Goal: Task Accomplishment & Management: Manage account settings

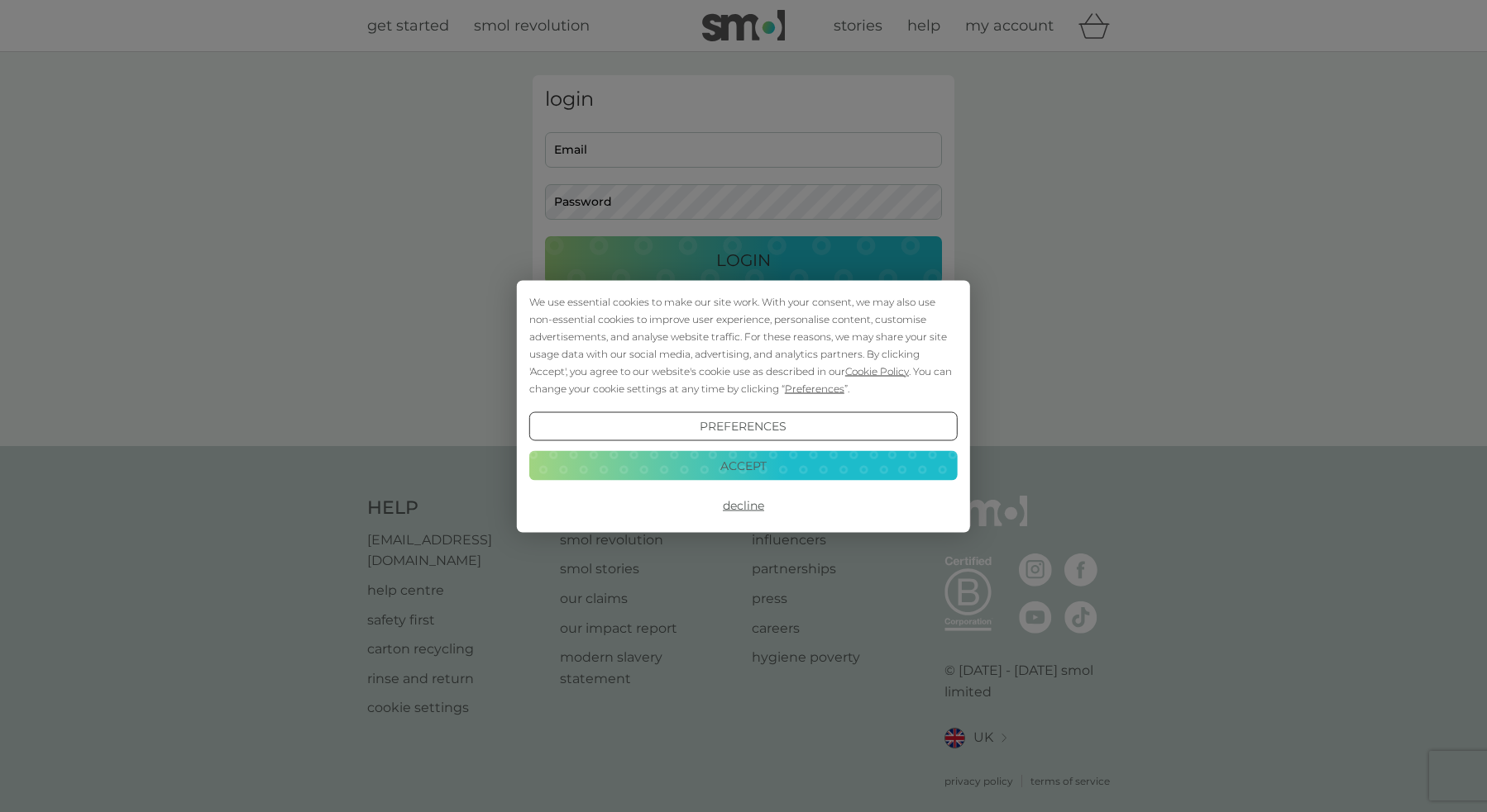
click at [785, 474] on button "Accept" at bounding box center [744, 467] width 428 height 30
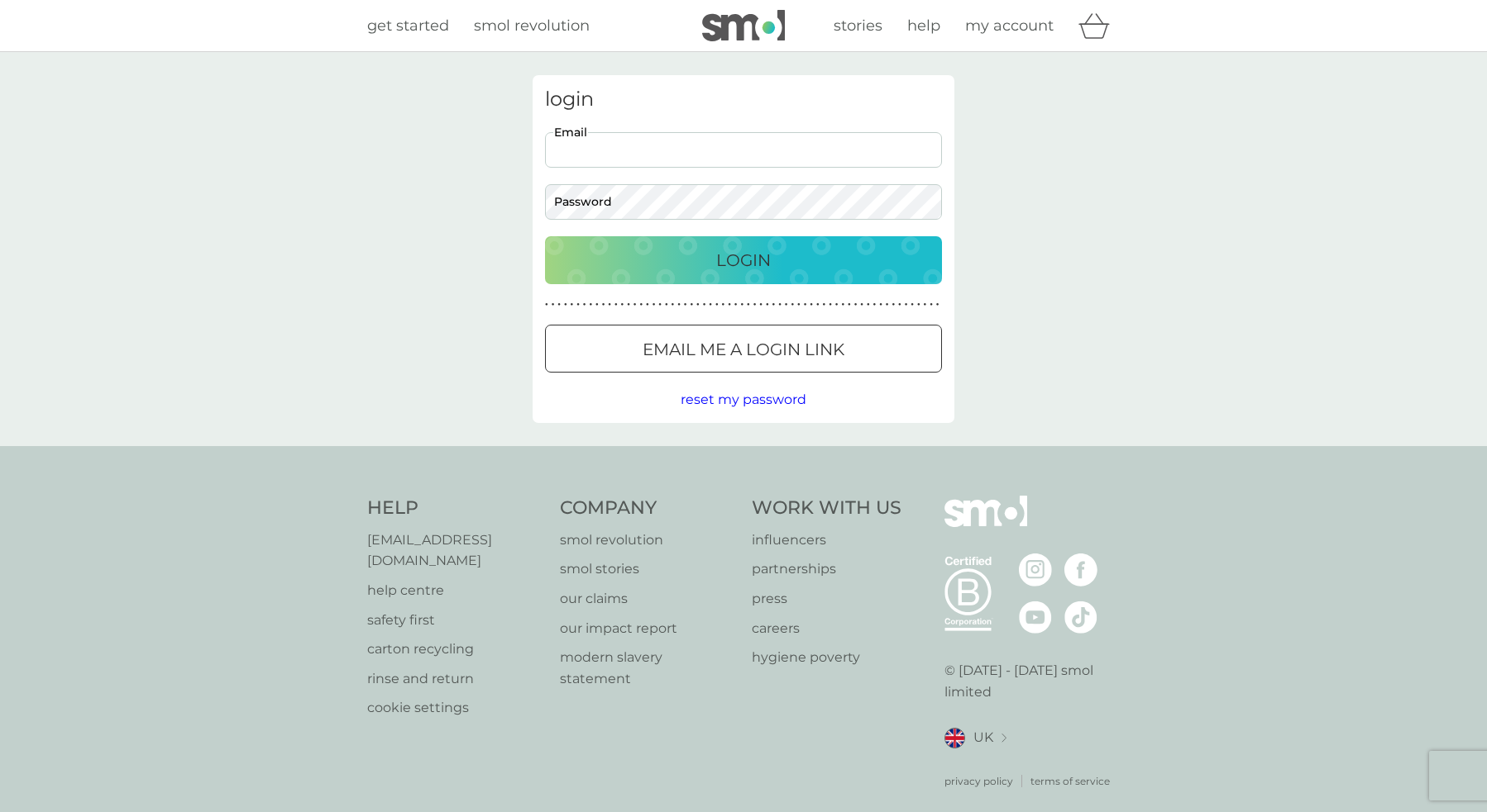
click at [632, 146] on input "Email" at bounding box center [743, 150] width 397 height 35
type input "[EMAIL_ADDRESS][DOMAIN_NAME]"
click at [713, 267] on div "Login" at bounding box center [744, 261] width 364 height 27
click at [704, 266] on div "Login" at bounding box center [744, 261] width 364 height 27
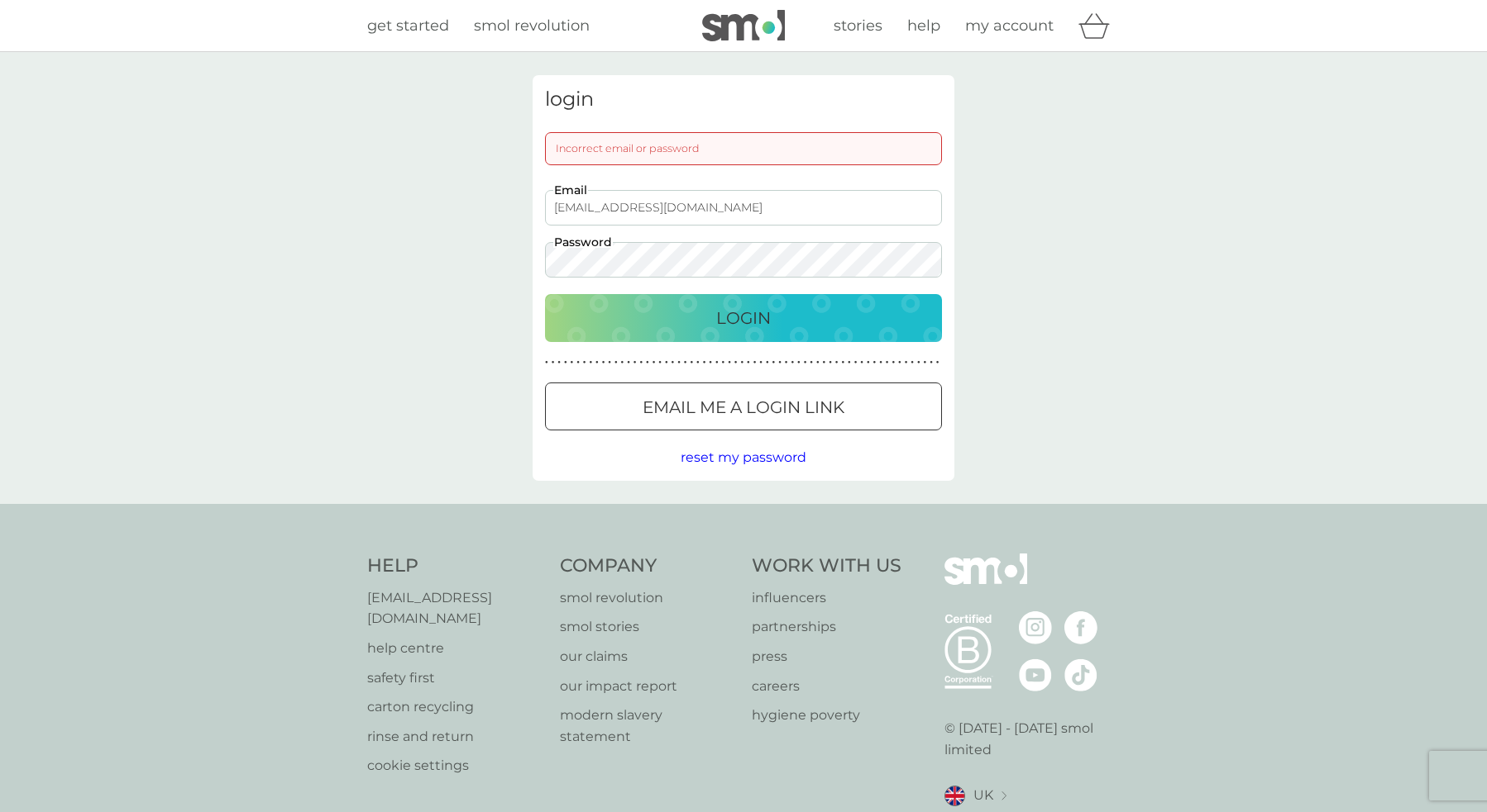
click at [738, 153] on div "Incorrect email or password" at bounding box center [743, 148] width 397 height 33
click at [718, 152] on div "Incorrect email or password" at bounding box center [743, 148] width 397 height 33
click at [558, 145] on div "Incorrect email or password" at bounding box center [743, 148] width 397 height 33
click at [709, 153] on div "Incorrect email or password" at bounding box center [743, 148] width 397 height 33
click at [627, 210] on input "[EMAIL_ADDRESS][DOMAIN_NAME]" at bounding box center [743, 208] width 397 height 35
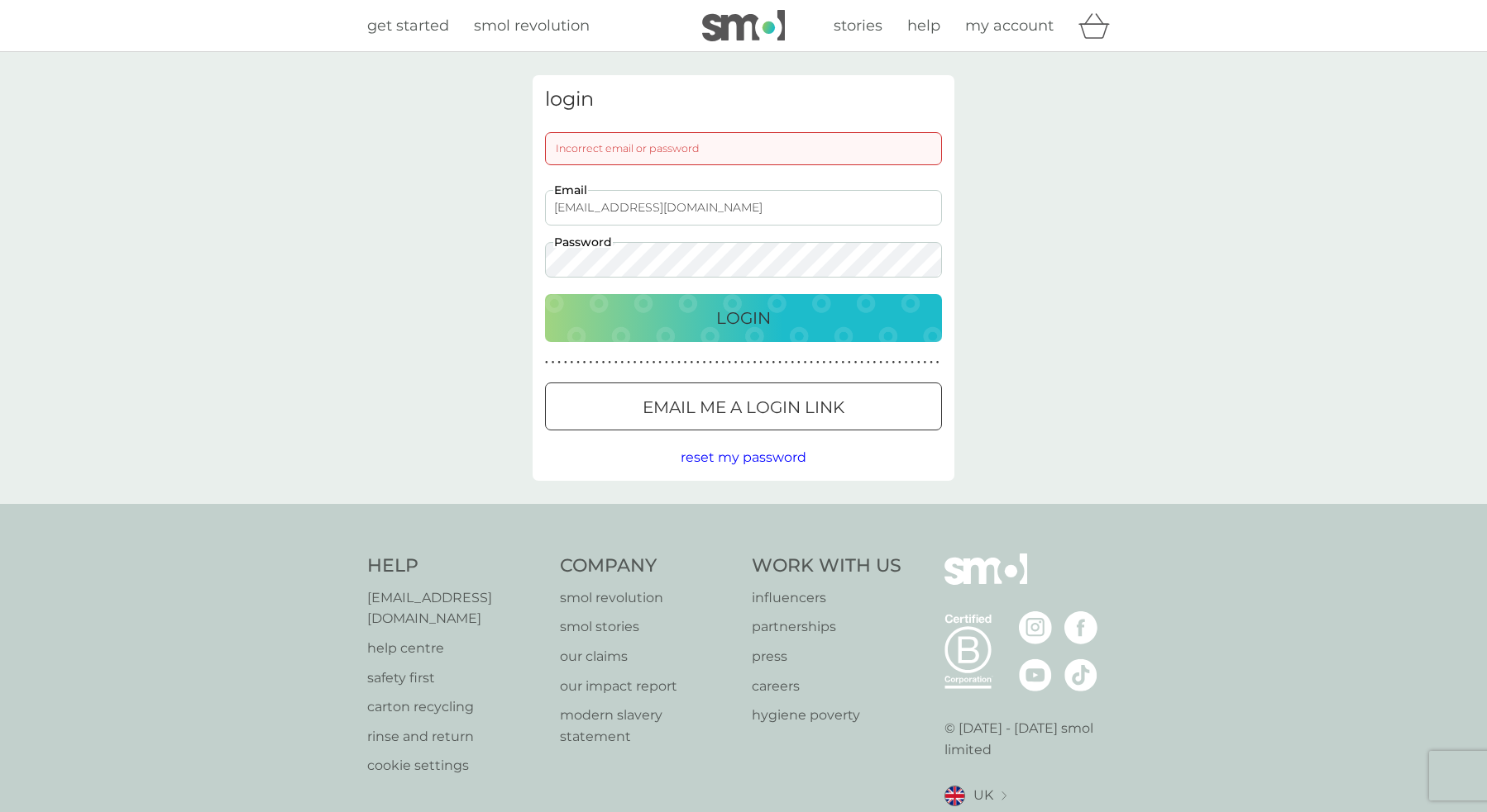
click at [729, 323] on p "Login" at bounding box center [744, 318] width 55 height 27
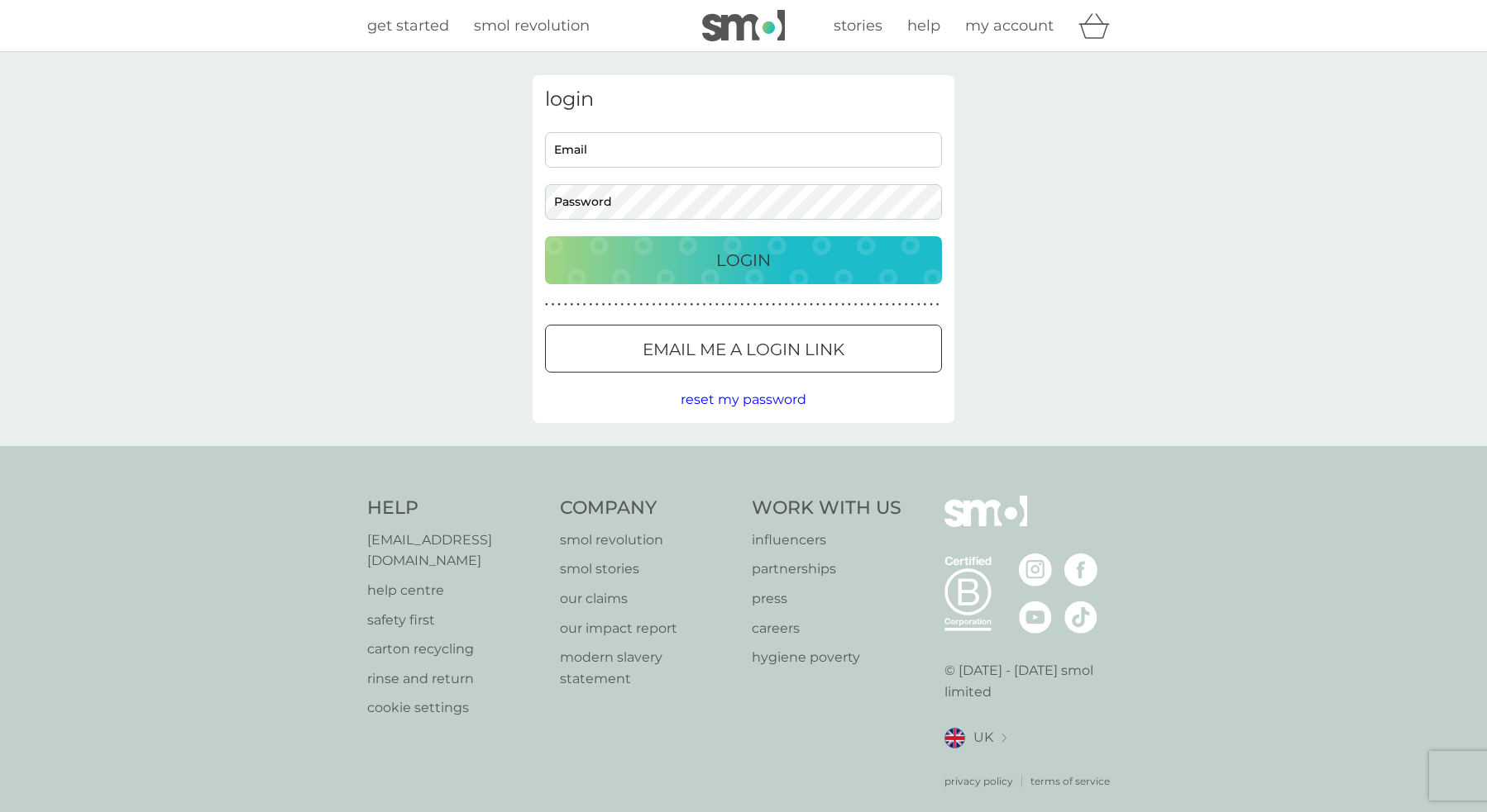
click at [626, 151] on input "Email" at bounding box center [743, 150] width 397 height 35
type input "[EMAIL_ADDRESS][DOMAIN_NAME]"
click at [721, 269] on p "Login" at bounding box center [744, 261] width 55 height 27
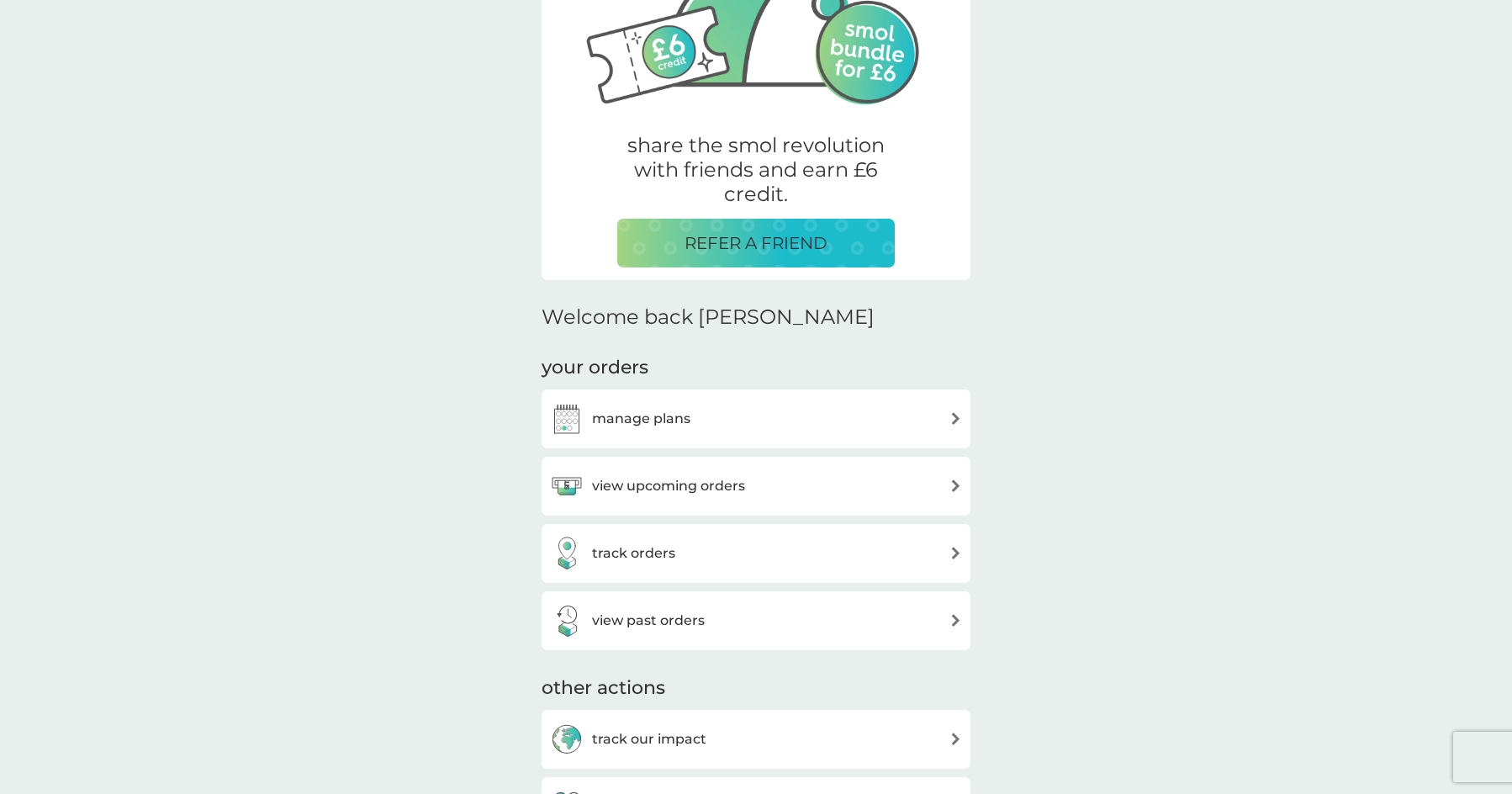
scroll to position [223, 0]
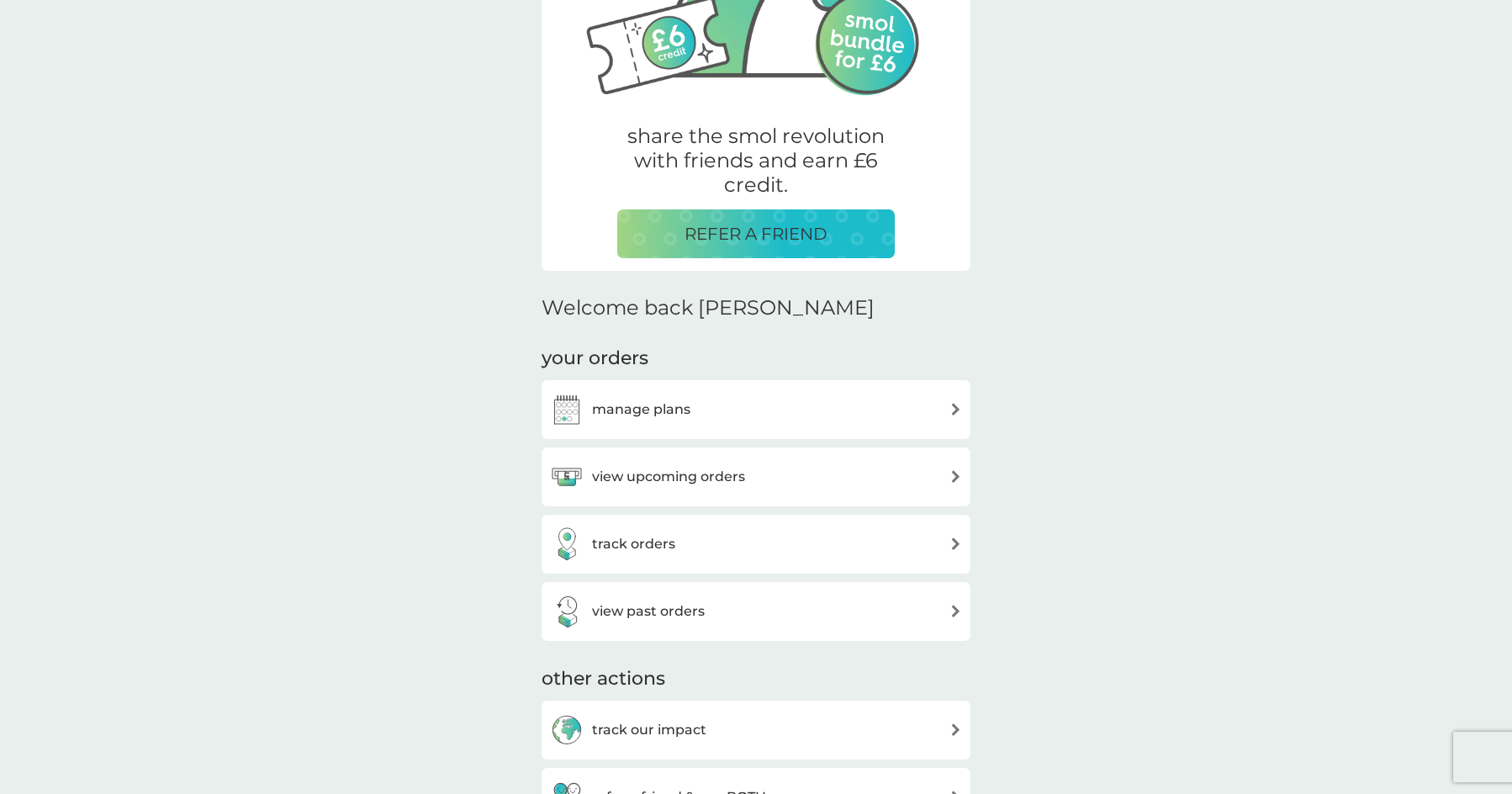
click at [709, 476] on h3 "view upcoming orders" at bounding box center [668, 477] width 153 height 22
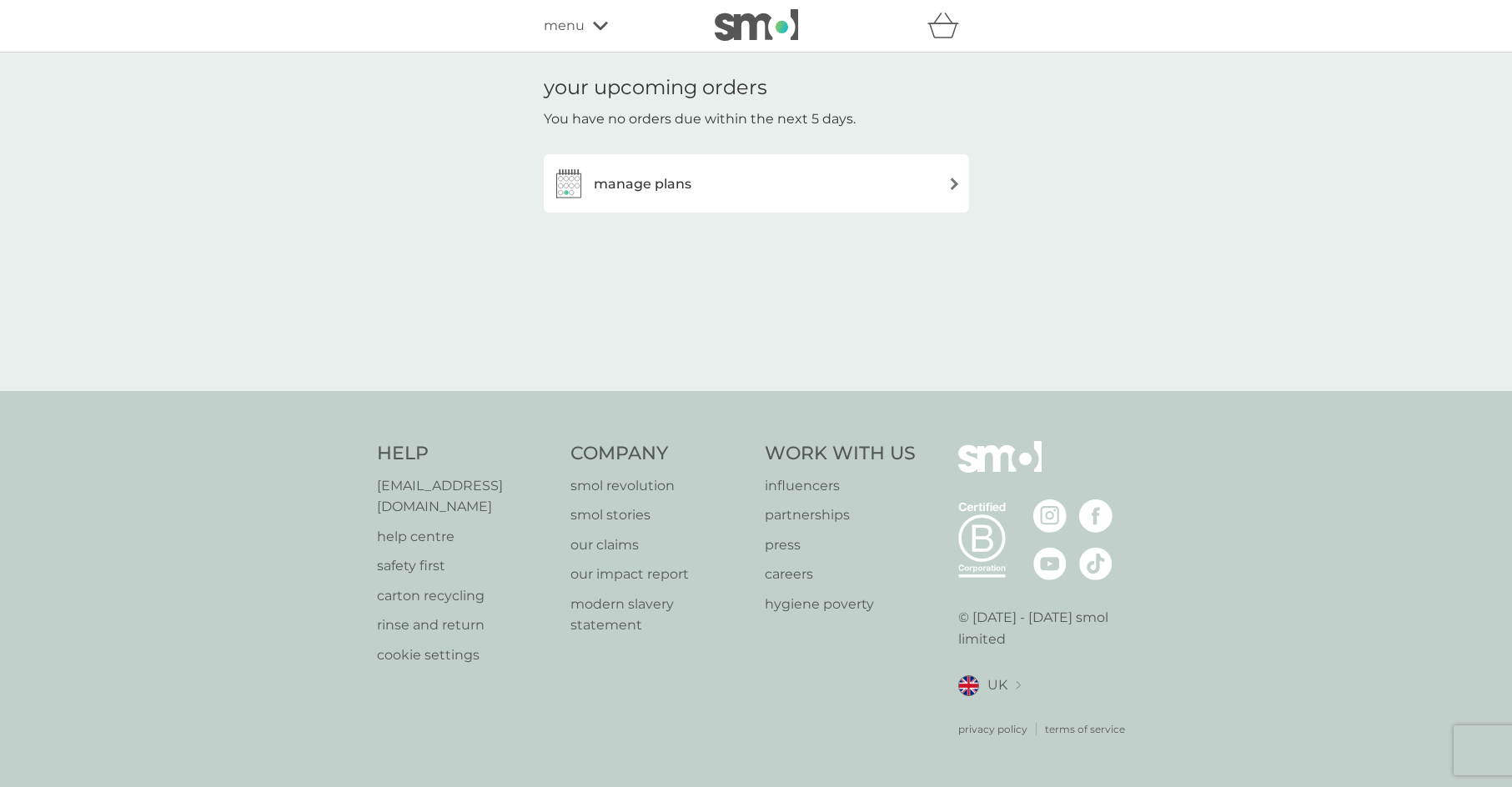
click at [563, 29] on span "menu" at bounding box center [564, 26] width 41 height 21
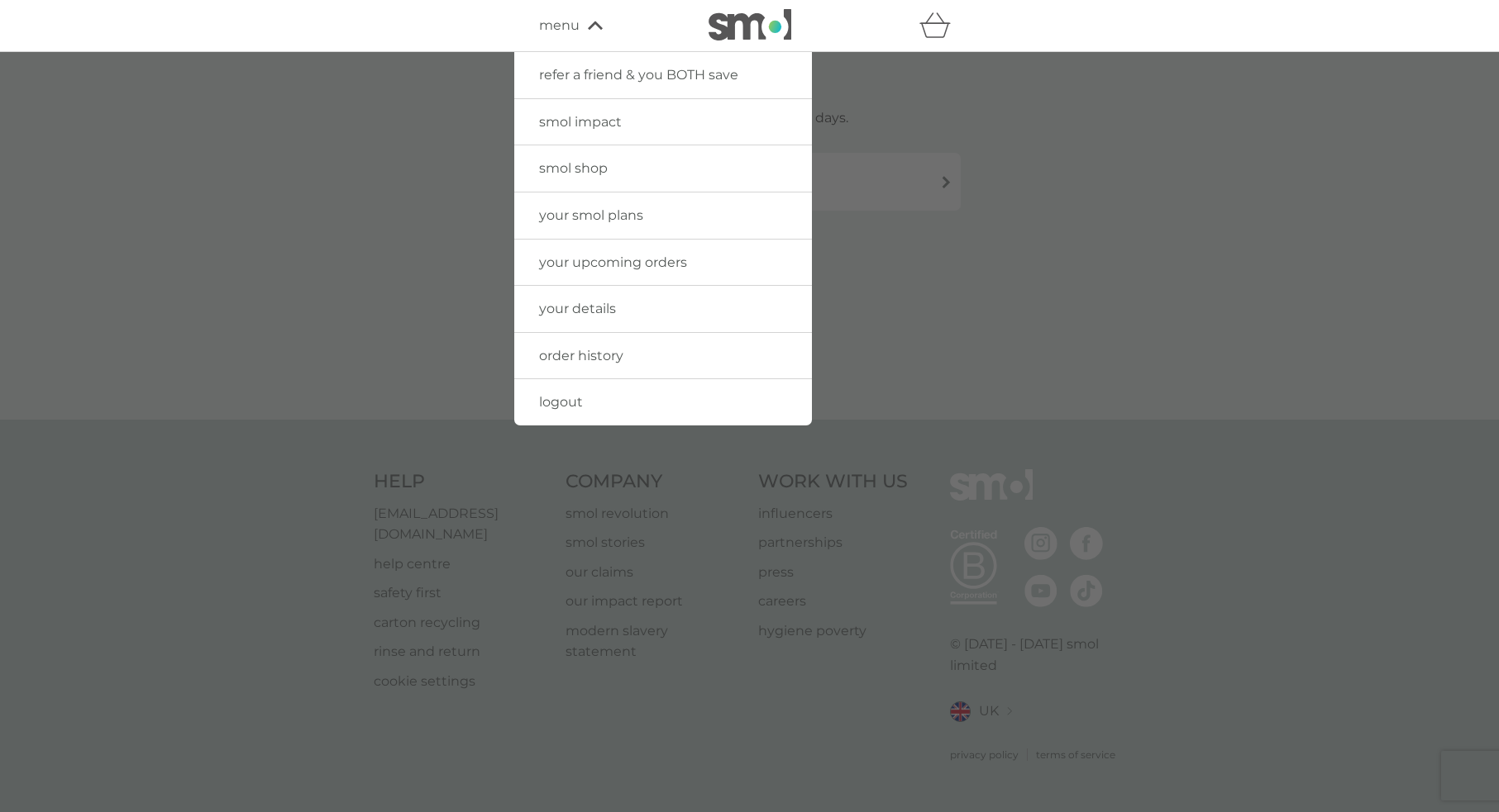
click at [650, 215] on link "your smol plans" at bounding box center [663, 216] width 298 height 46
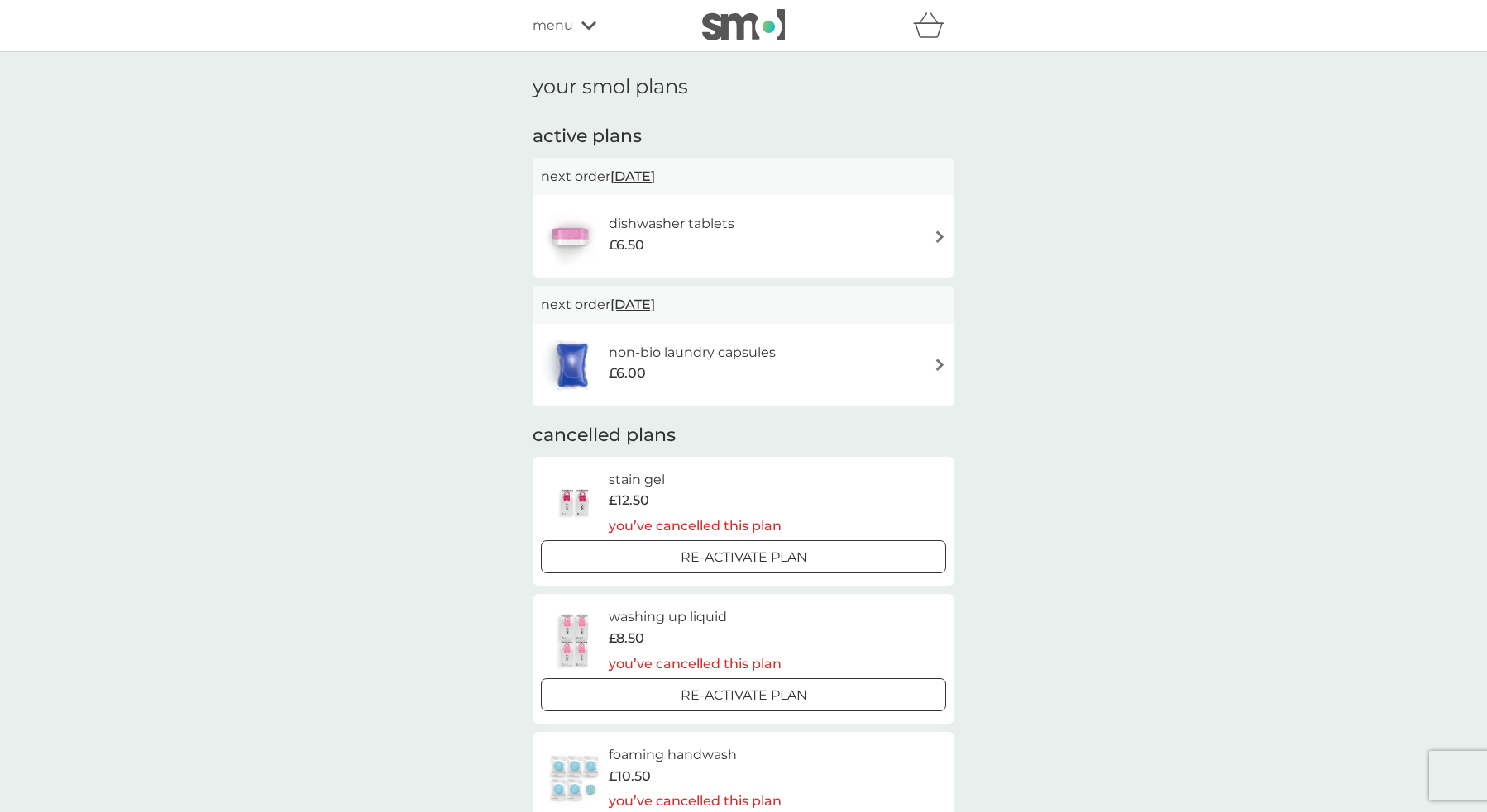
click at [939, 369] on img at bounding box center [940, 365] width 12 height 12
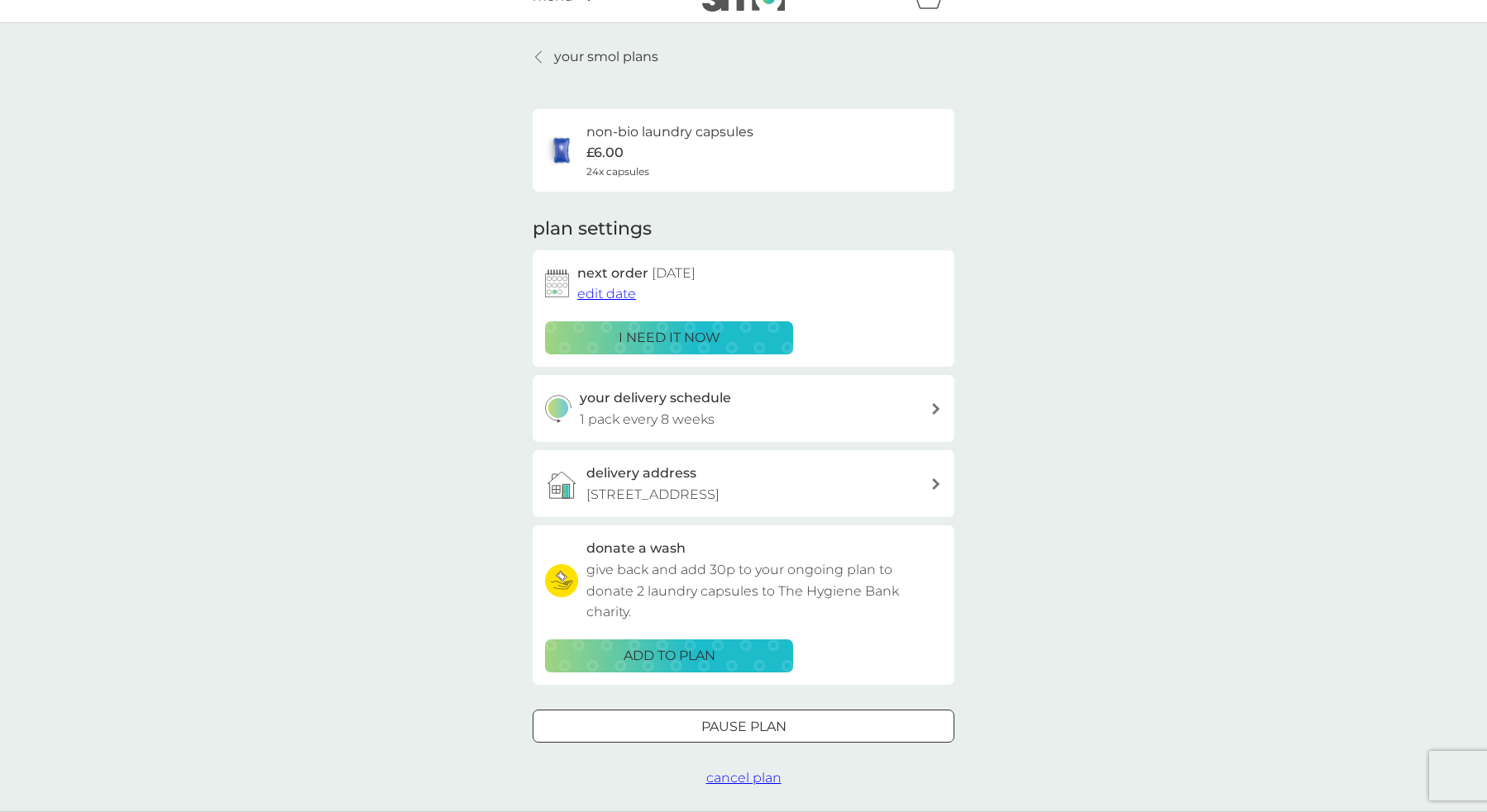
scroll to position [44, 0]
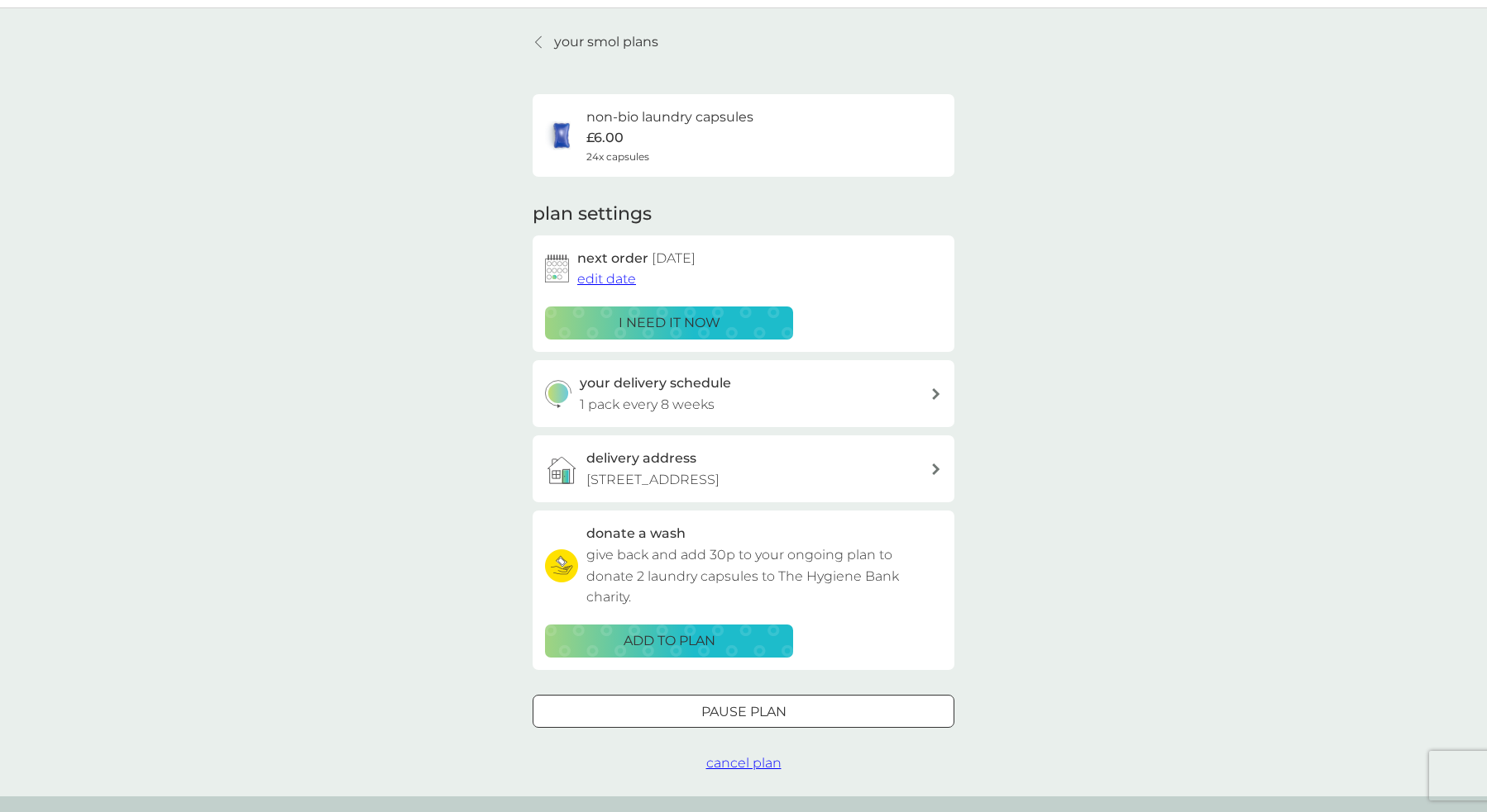
click at [763, 766] on span "cancel plan" at bounding box center [744, 763] width 75 height 16
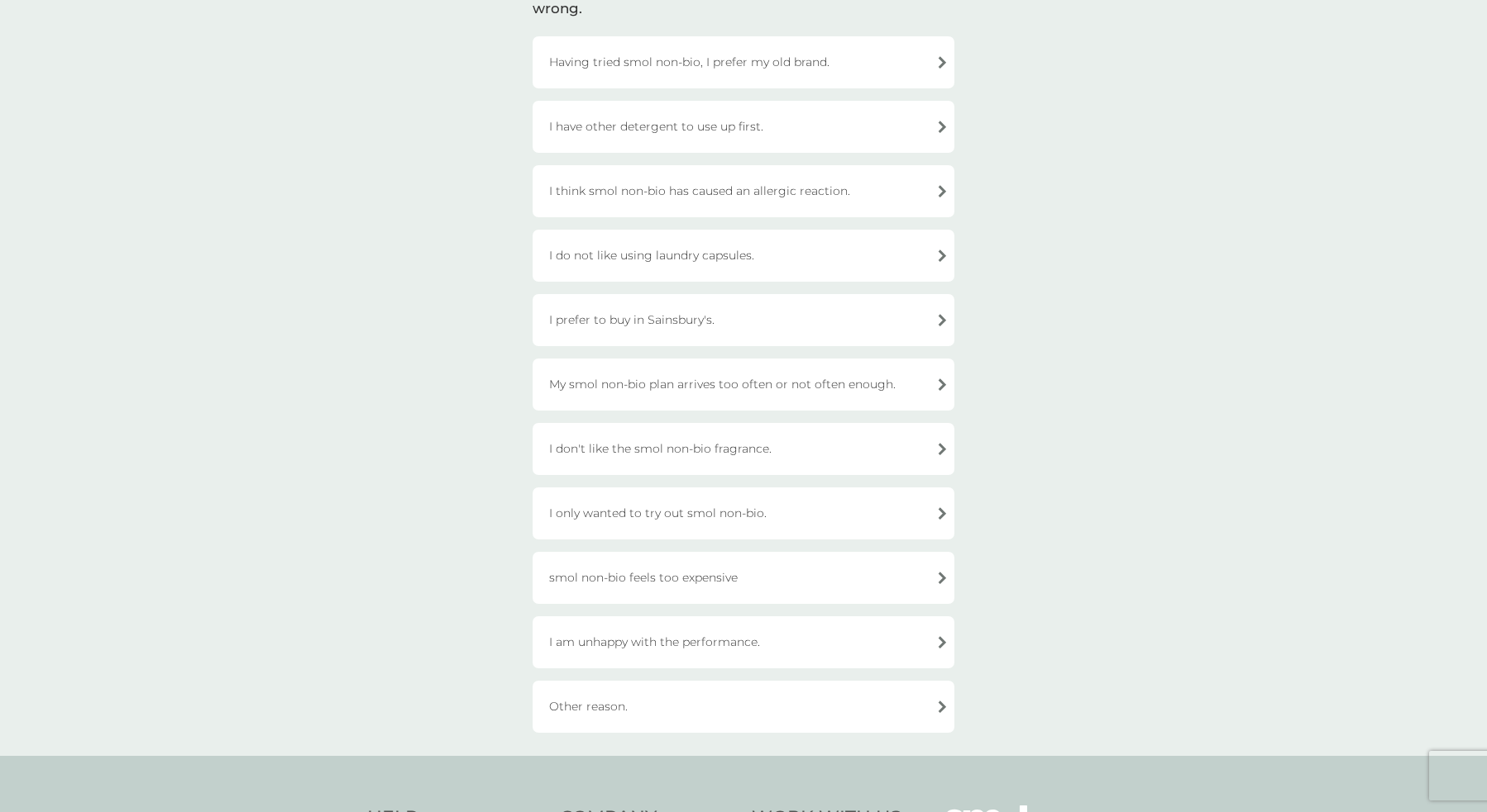
scroll to position [175, 0]
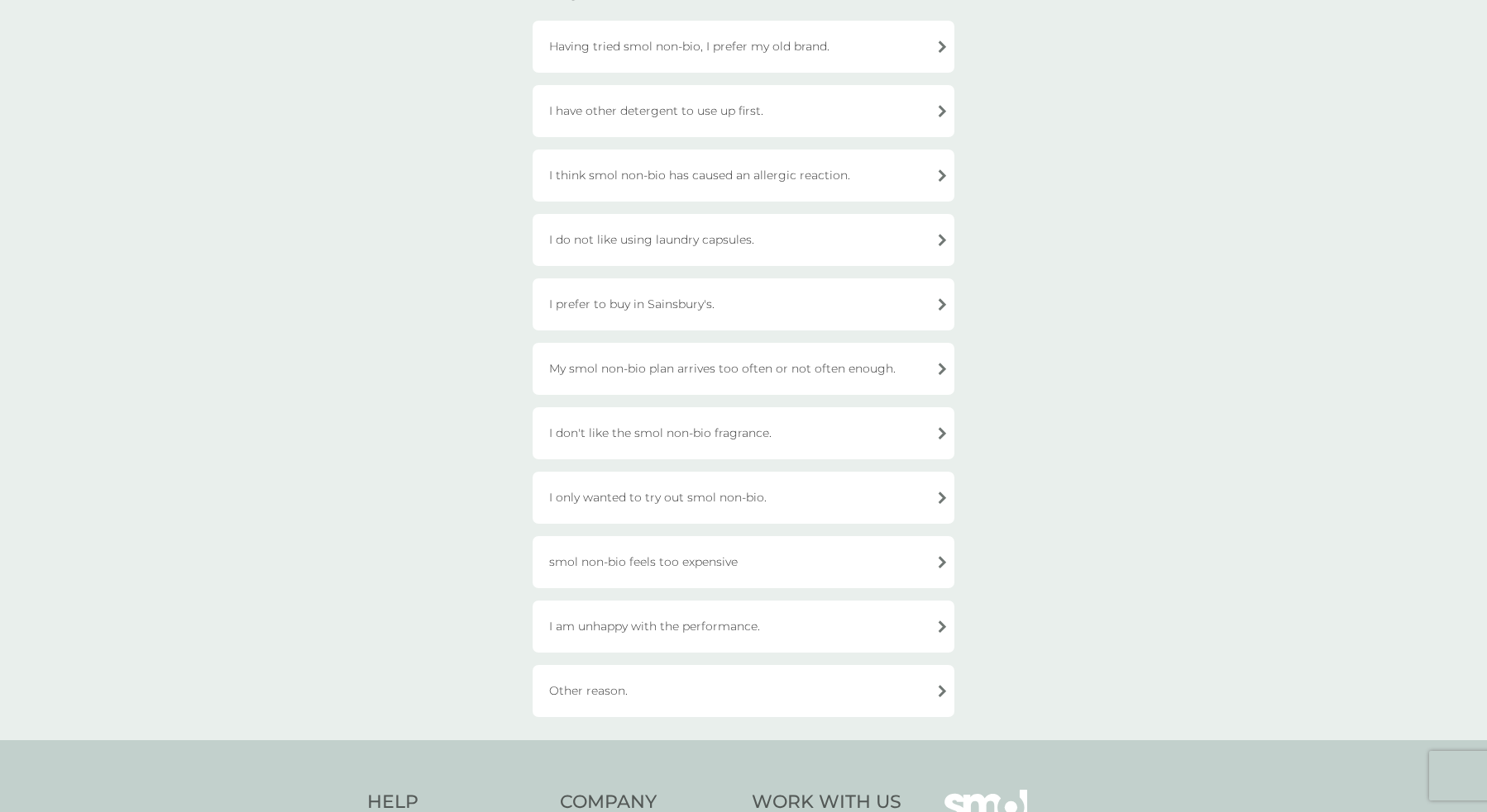
click at [618, 693] on div "Other reason." at bounding box center [743, 691] width 422 height 52
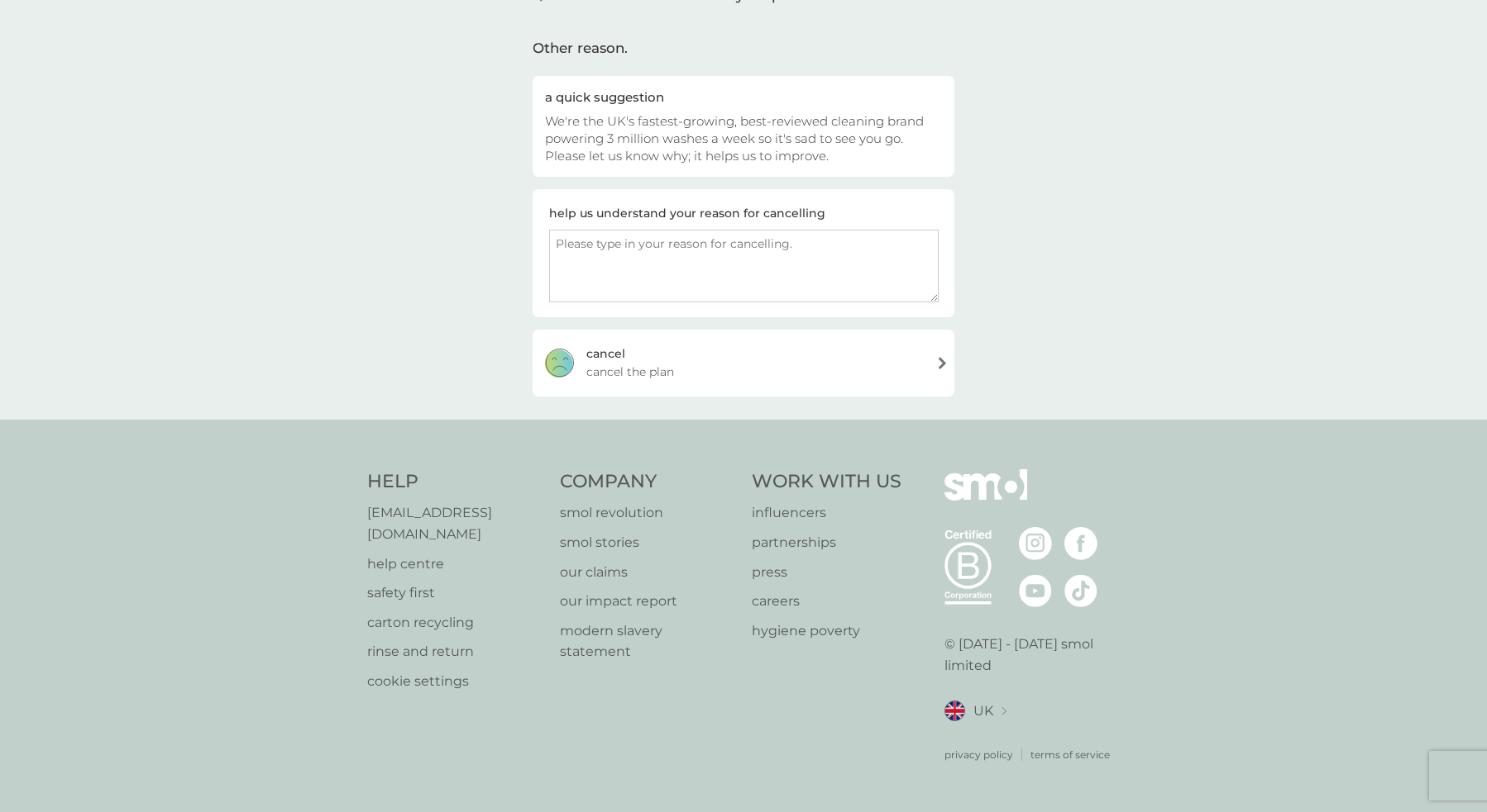
scroll to position [80, 0]
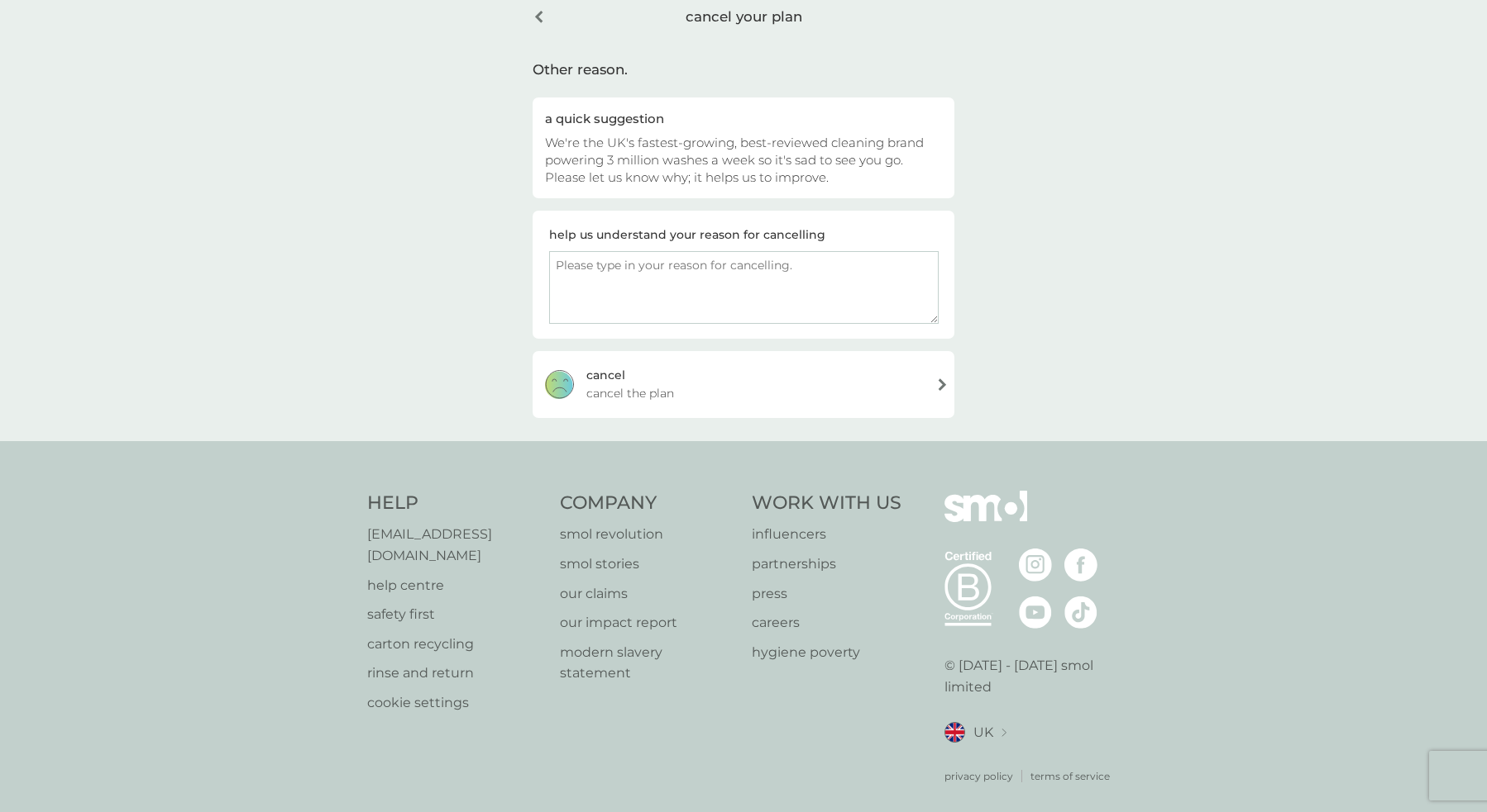
click at [820, 278] on textarea at bounding box center [744, 287] width 389 height 72
type textarea "have suffient supply of your concentrates, I live alone so have a good supply"
click at [618, 377] on div "cancel" at bounding box center [606, 375] width 39 height 19
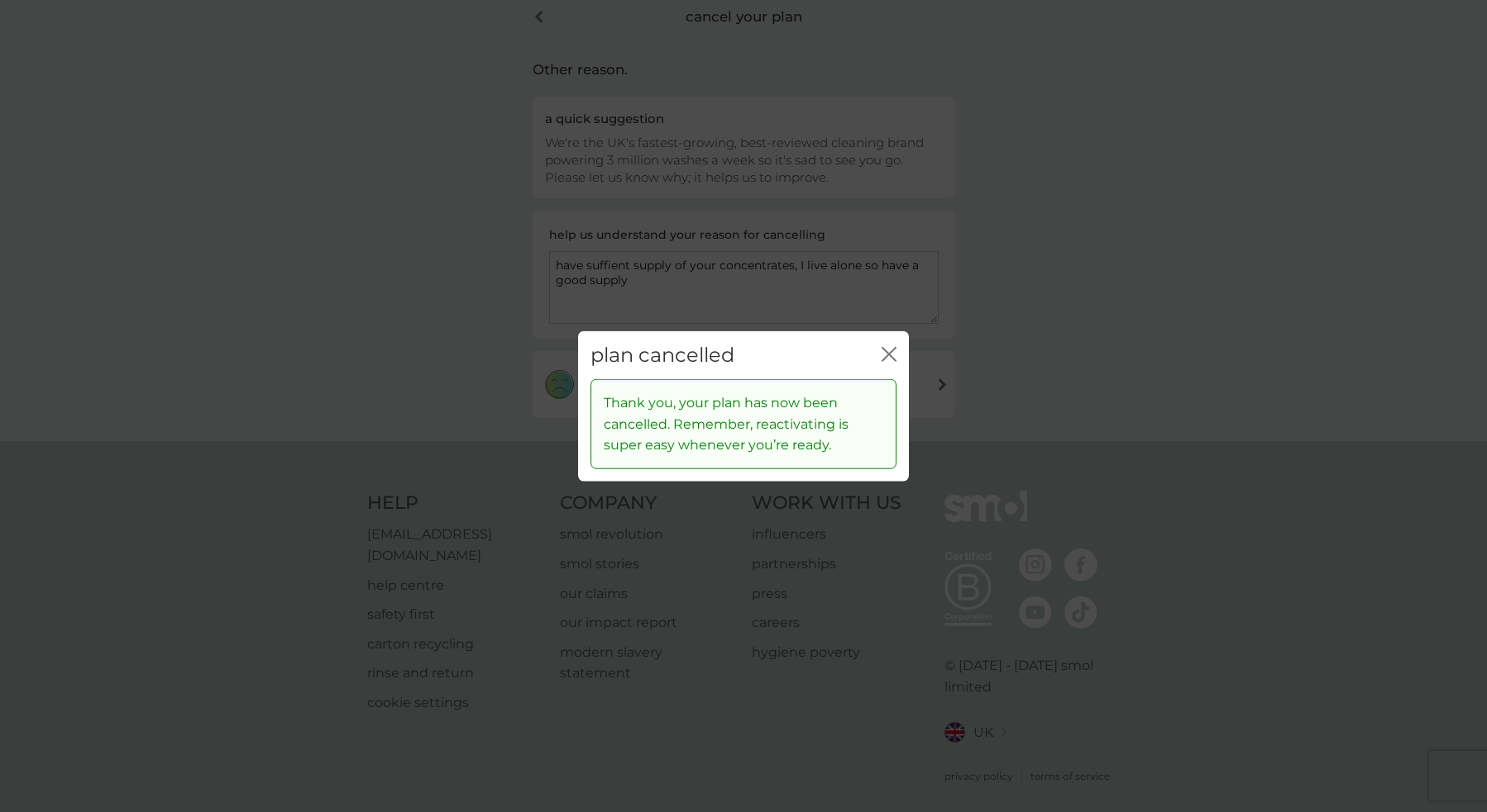
click at [892, 356] on icon "close" at bounding box center [891, 353] width 6 height 13
